Goal: Information Seeking & Learning: Learn about a topic

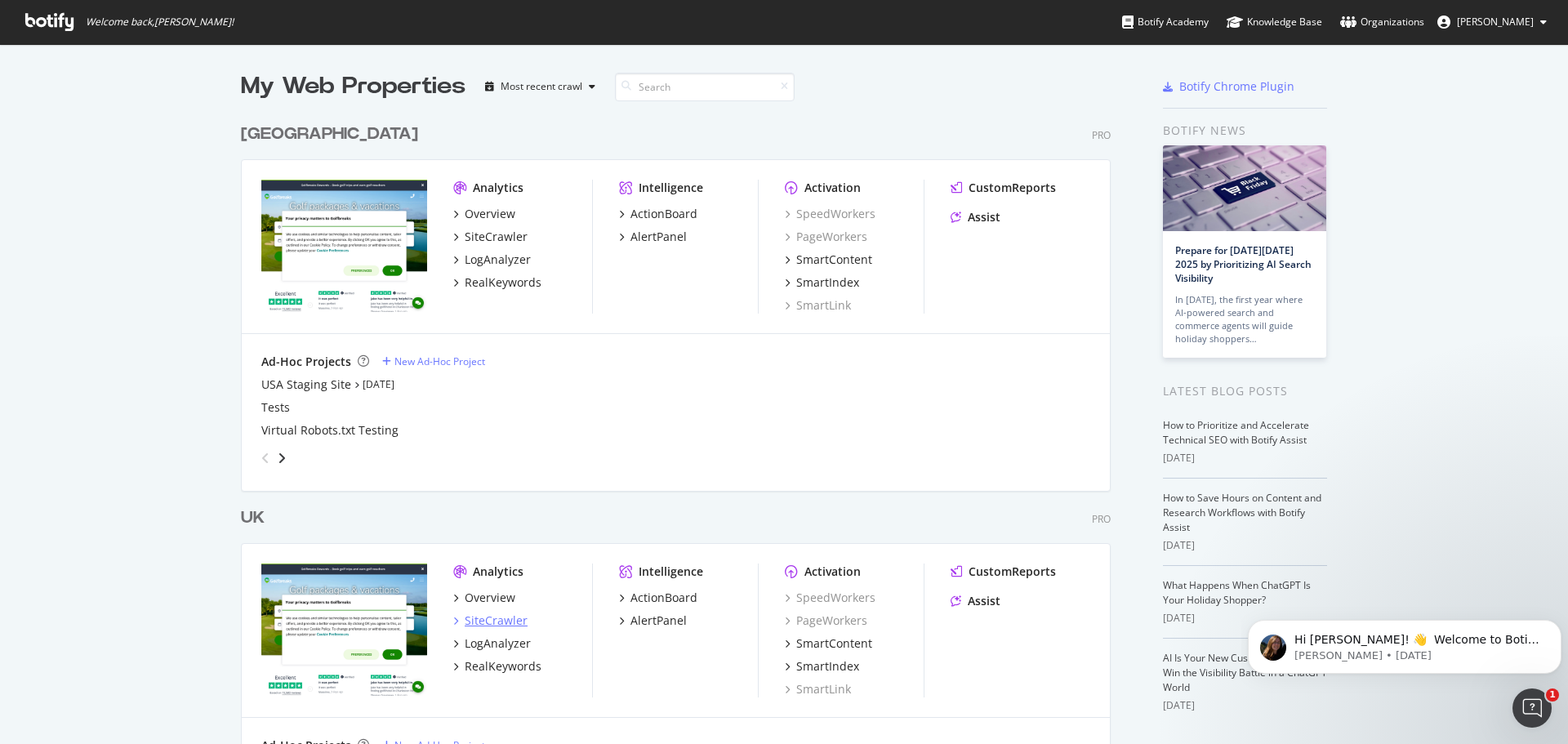
click at [494, 620] on div "SiteCrawler" at bounding box center [496, 620] width 63 height 16
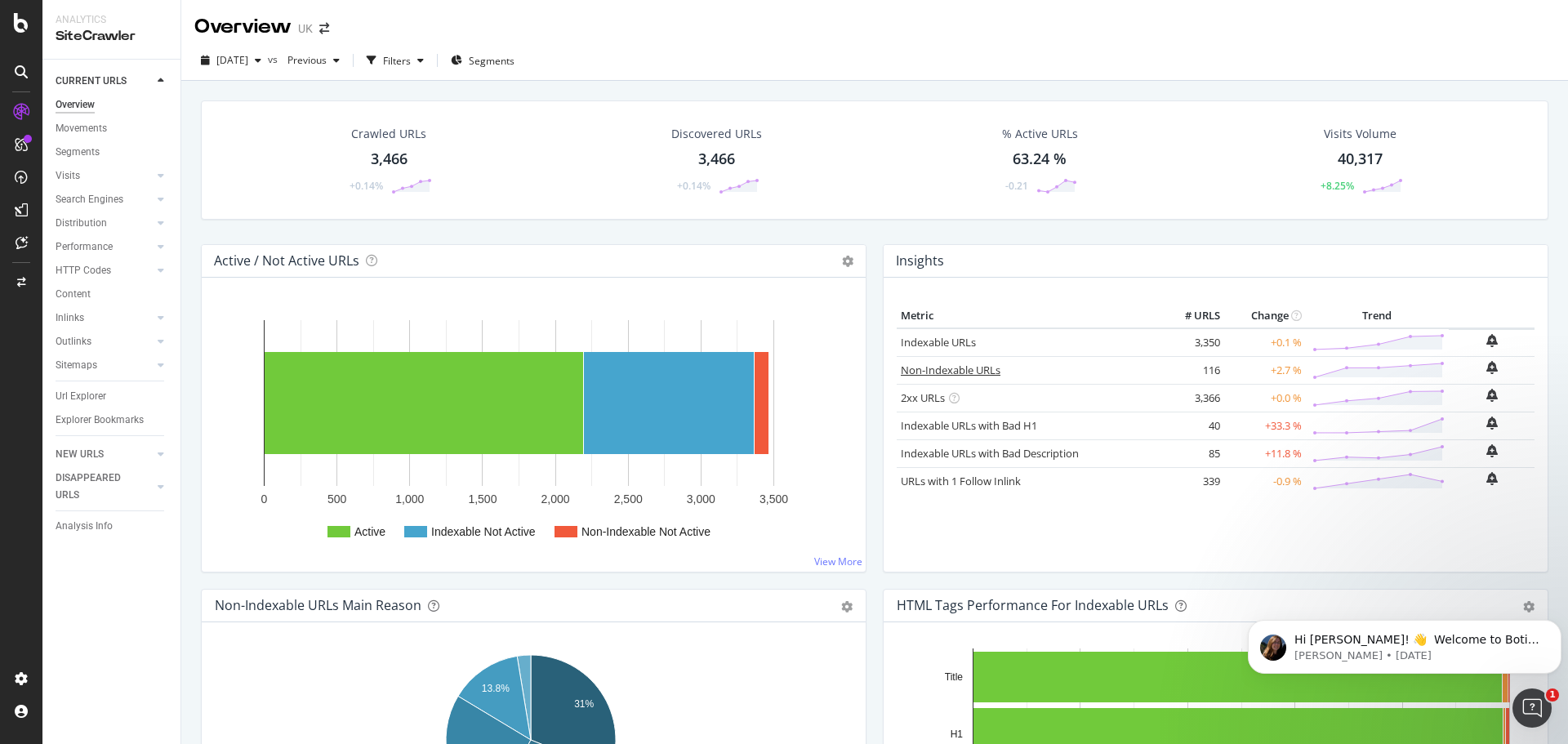
click at [968, 372] on link "Non-Indexable URLs" at bounding box center [951, 370] width 100 height 15
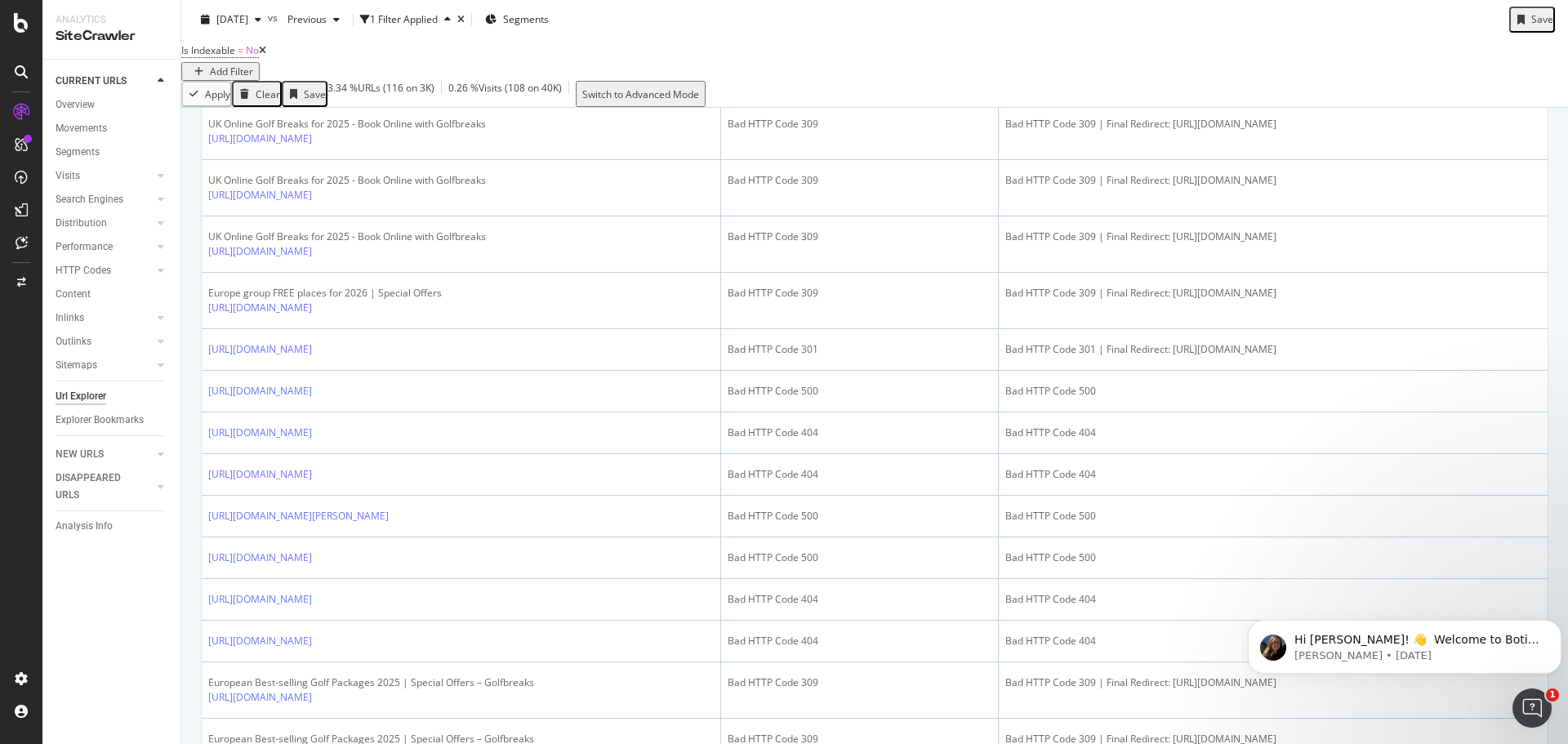
scroll to position [490, 0]
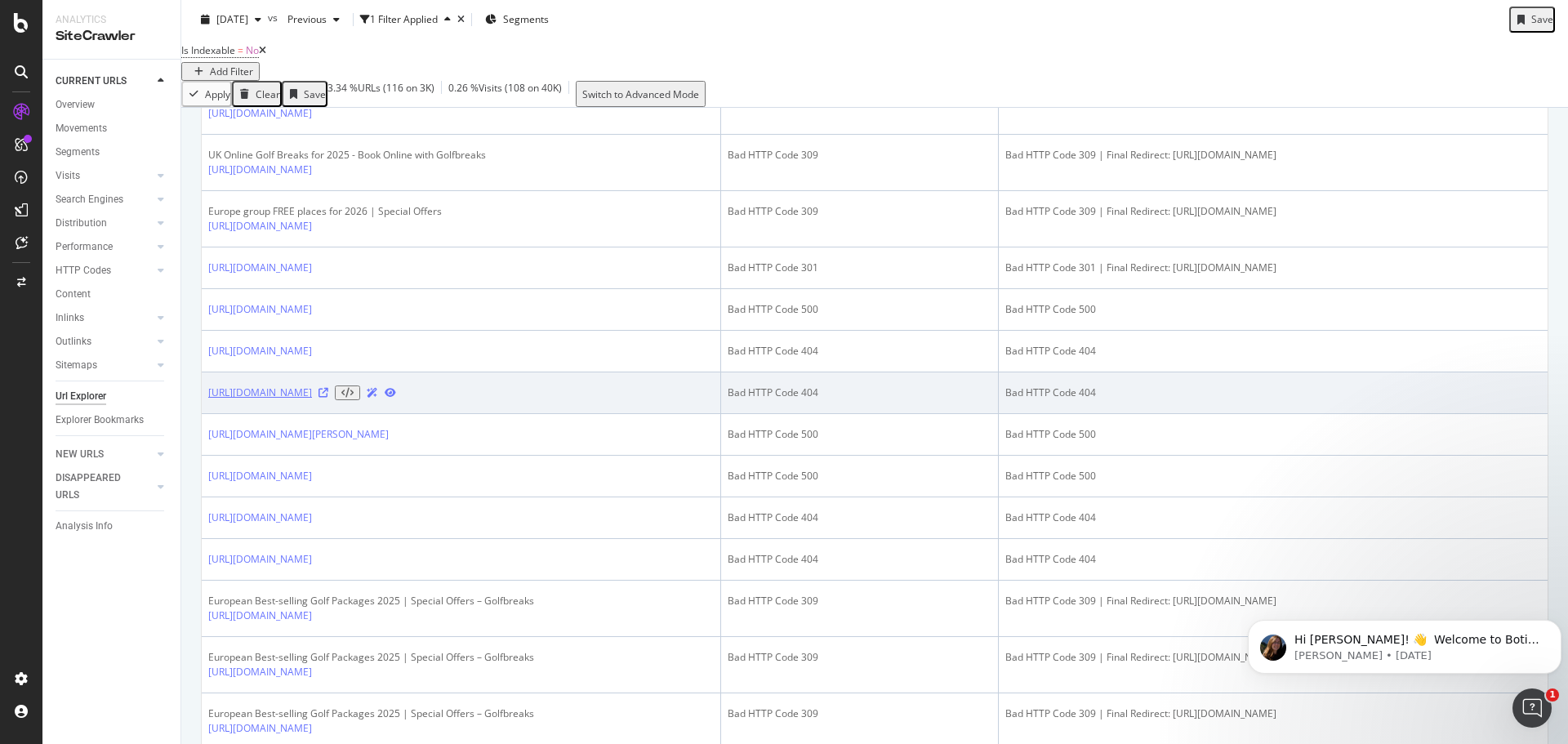
click at [312, 401] on link "[URL][DOMAIN_NAME]" at bounding box center [260, 392] width 103 height 15
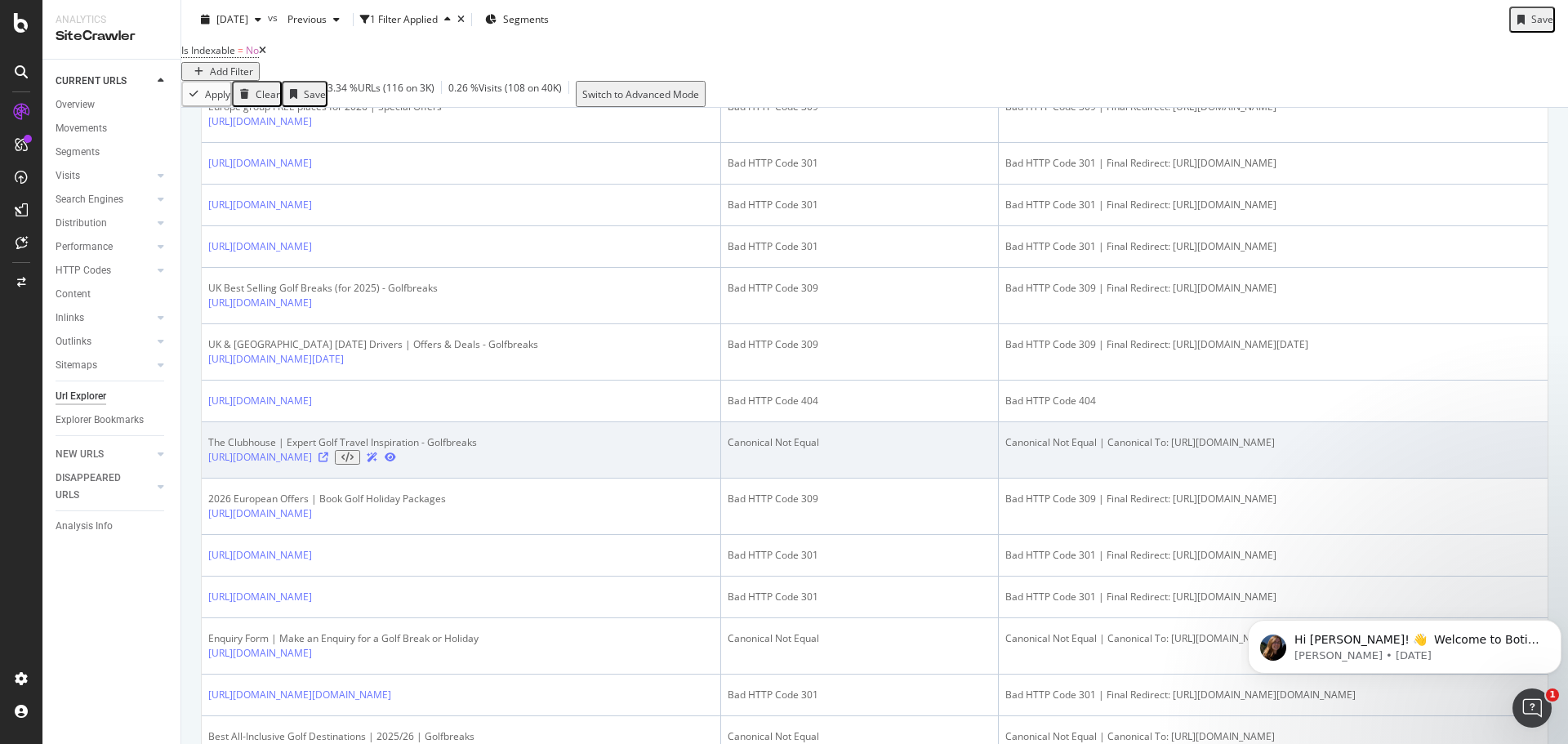
scroll to position [1389, 0]
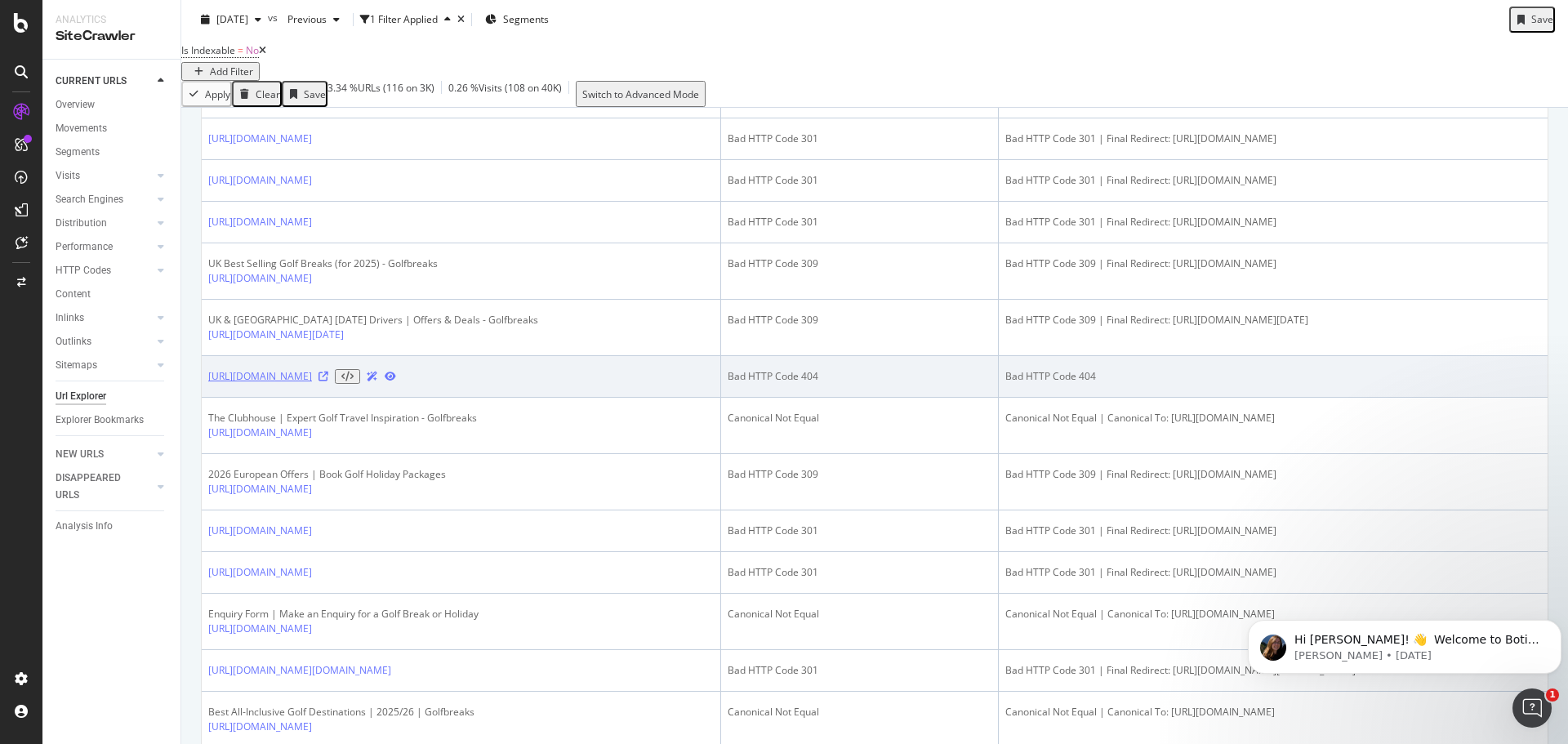
click at [312, 384] on link "https://www.golfbreaks.com/en-gb/holidays/warwickshire/stratford-park-hotel-gol…" at bounding box center [260, 376] width 103 height 15
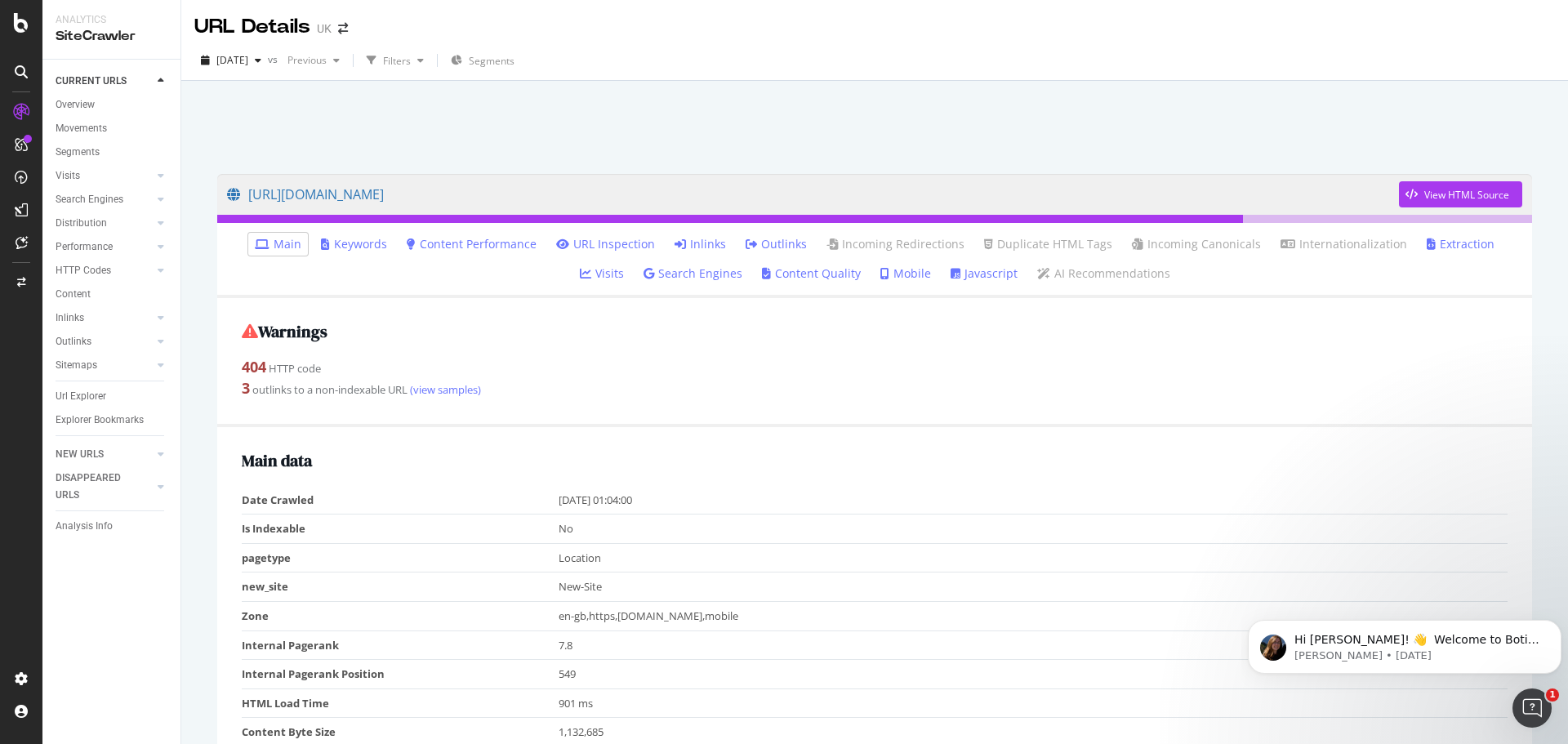
click at [746, 237] on link "Outlinks" at bounding box center [776, 243] width 61 height 16
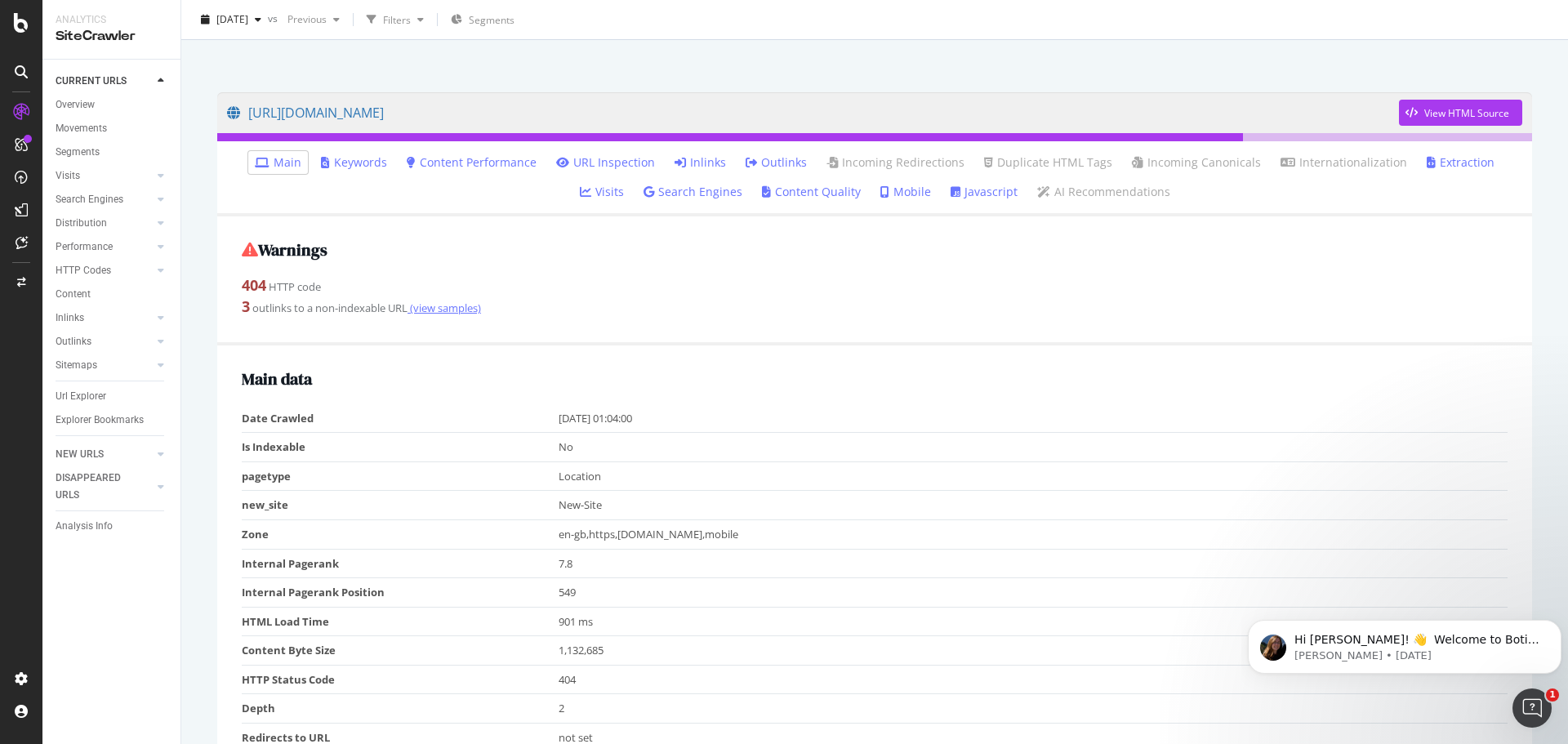
click at [448, 308] on link "(view samples)" at bounding box center [444, 308] width 73 height 15
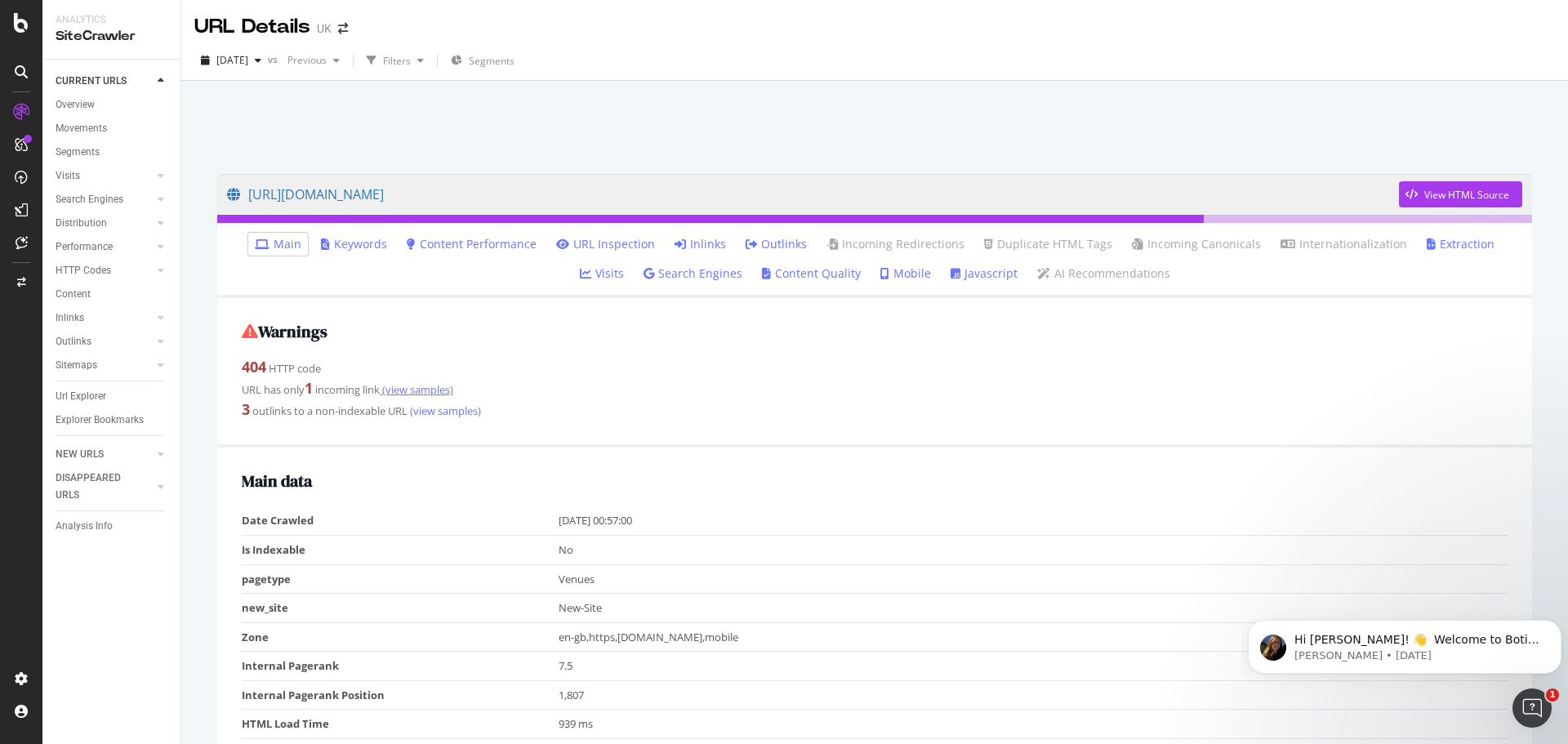
click at [418, 386] on link "(view samples)" at bounding box center [417, 390] width 73 height 15
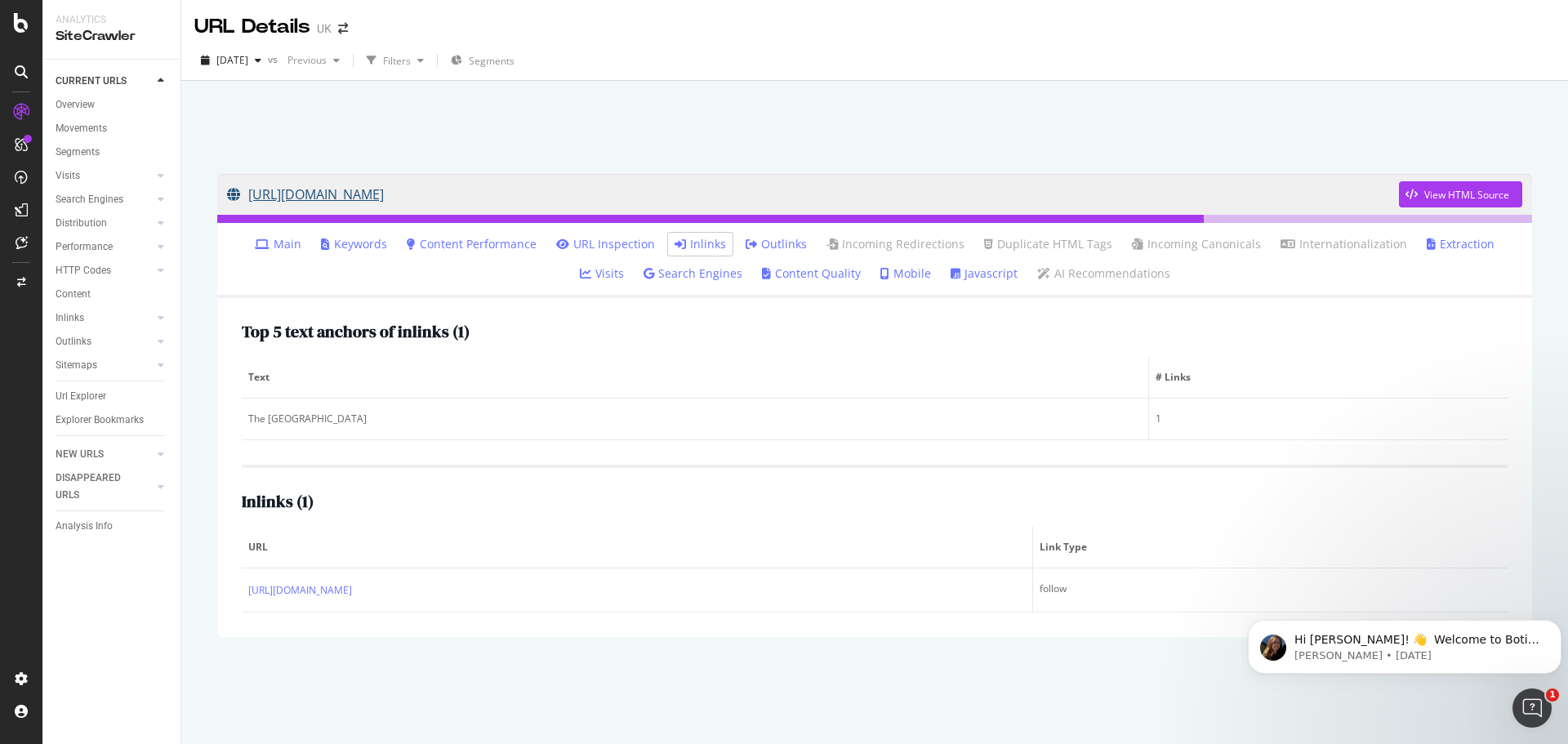
click at [607, 193] on link "[URL][DOMAIN_NAME]" at bounding box center [813, 195] width 1172 height 41
